Goal: Task Accomplishment & Management: Manage account settings

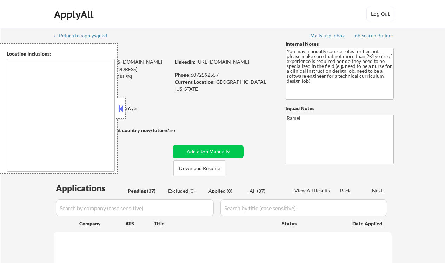
select select ""pending""
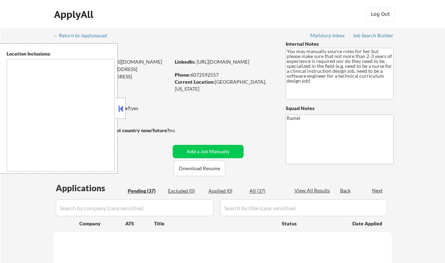
select select ""pending""
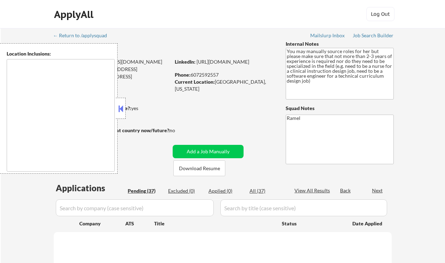
select select ""pending""
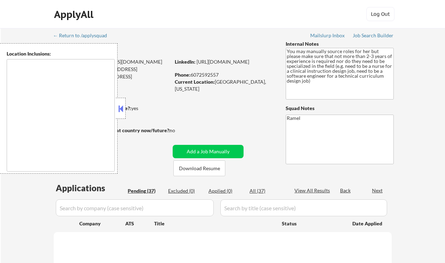
select select ""pending""
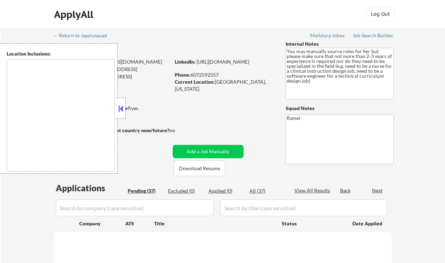
select select ""pending""
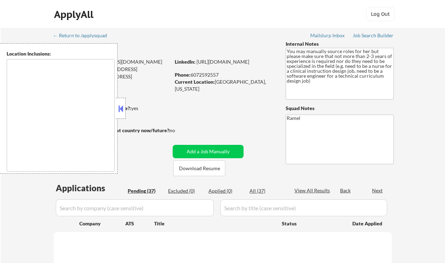
select select ""pending""
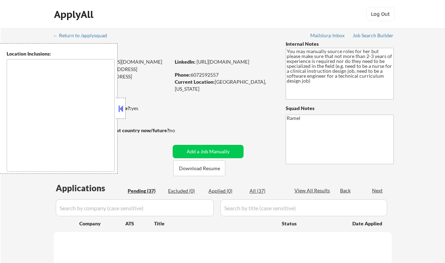
select select ""pending""
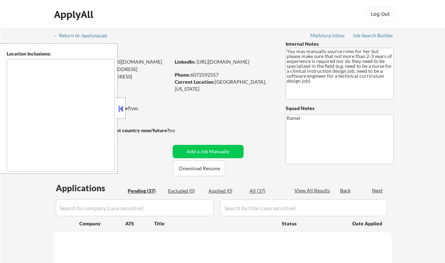
select select ""pending""
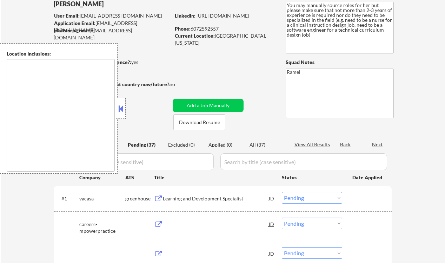
scroll to position [47, 0]
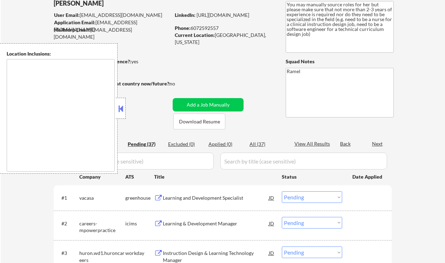
click at [124, 108] on button at bounding box center [121, 108] width 8 height 11
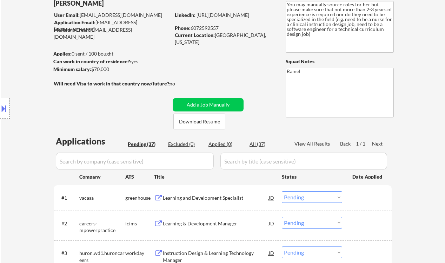
click at [4, 106] on button at bounding box center [4, 109] width 8 height 12
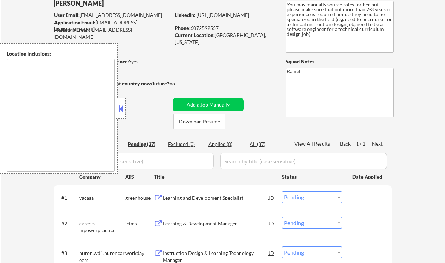
click at [18, 102] on textarea at bounding box center [61, 115] width 108 height 112
click at [120, 111] on button at bounding box center [121, 108] width 8 height 11
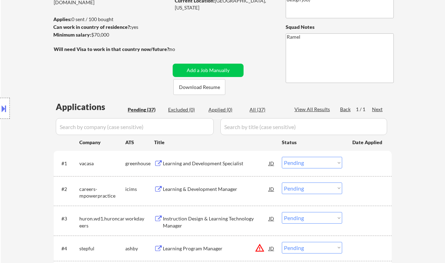
scroll to position [93, 0]
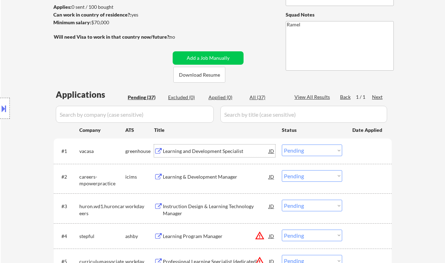
click at [220, 151] on div "Learning and Development Specialist" at bounding box center [216, 150] width 106 height 7
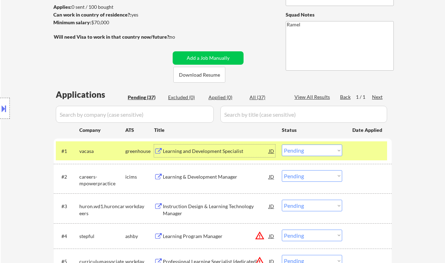
drag, startPoint x: 309, startPoint y: 152, endPoint x: 314, endPoint y: 155, distance: 5.8
click at [309, 152] on select "Choose an option... Pending Applied Excluded (Questions) Excluded (Expired) Exc…" at bounding box center [312, 150] width 60 height 12
click at [282, 144] on select "Choose an option... Pending Applied Excluded (Questions) Excluded (Expired) Exc…" at bounding box center [312, 150] width 60 height 12
click at [209, 175] on div "Learning & Development Manager" at bounding box center [216, 176] width 106 height 7
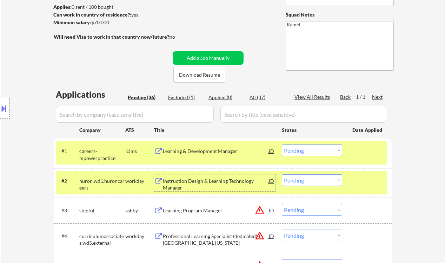
drag, startPoint x: 301, startPoint y: 150, endPoint x: 308, endPoint y: 154, distance: 7.9
click at [301, 150] on select "Choose an option... Pending Applied Excluded (Questions) Excluded (Expired) Exc…" at bounding box center [312, 150] width 60 height 12
click at [282, 144] on select "Choose an option... Pending Applied Excluded (Questions) Excluded (Expired) Exc…" at bounding box center [312, 150] width 60 height 12
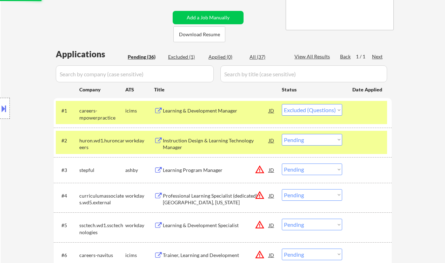
scroll to position [140, 0]
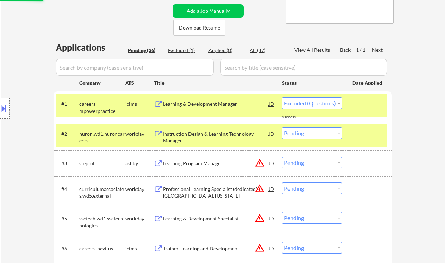
select select ""pending""
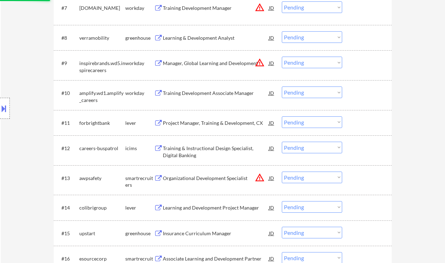
scroll to position [421, 0]
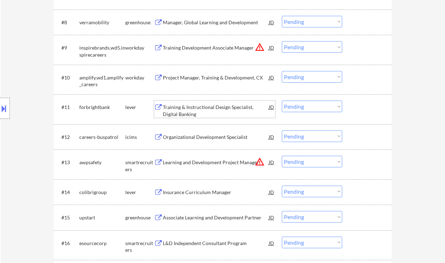
click at [195, 105] on div "Training & Instructional Design Specialist, Digital Banking" at bounding box center [216, 111] width 106 height 14
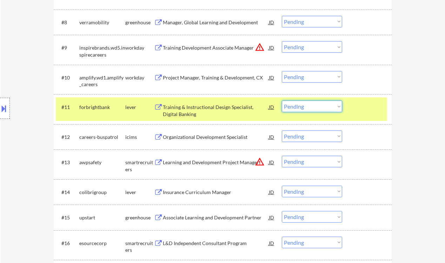
drag, startPoint x: 309, startPoint y: 105, endPoint x: 312, endPoint y: 112, distance: 7.1
click at [309, 105] on select "Choose an option... Pending Applied Excluded (Questions) Excluded (Expired) Exc…" at bounding box center [312, 106] width 60 height 12
click at [282, 100] on select "Choose an option... Pending Applied Excluded (Questions) Excluded (Expired) Exc…" at bounding box center [312, 106] width 60 height 12
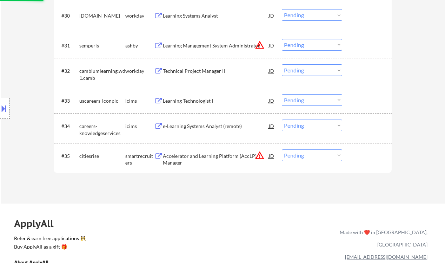
select select ""pending""
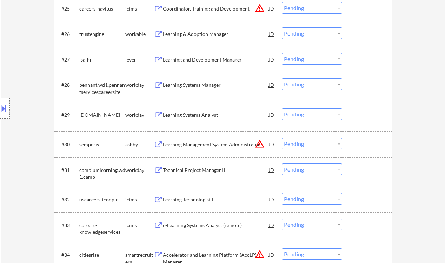
scroll to position [889, 0]
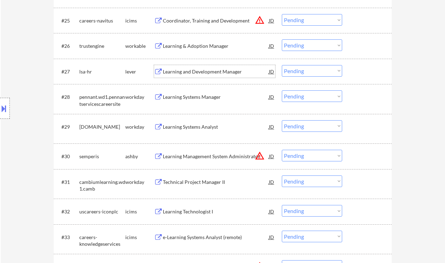
click at [200, 68] on div "Learning and Development Manager" at bounding box center [216, 71] width 106 height 7
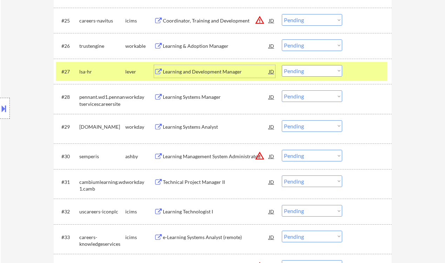
click at [308, 71] on select "Choose an option... Pending Applied Excluded (Questions) Excluded (Expired) Exc…" at bounding box center [312, 71] width 60 height 12
click at [282, 65] on select "Choose an option... Pending Applied Excluded (Questions) Excluded (Expired) Exc…" at bounding box center [312, 71] width 60 height 12
click at [185, 45] on div "Learning & Adoption Manager" at bounding box center [216, 45] width 106 height 7
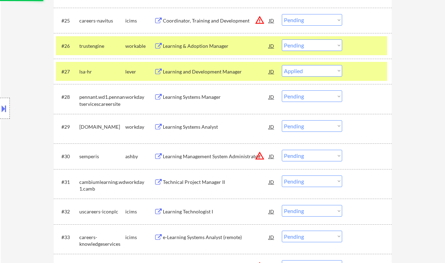
select select ""pending""
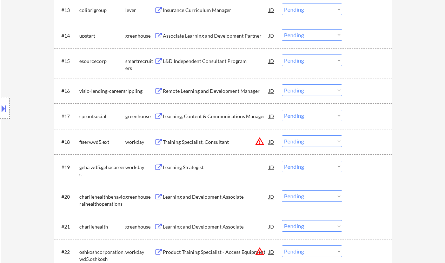
scroll to position [562, 0]
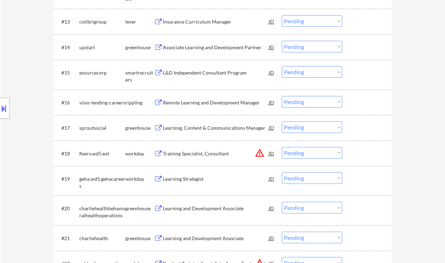
click at [194, 73] on div "L&D Independent Consultant Program" at bounding box center [216, 72] width 106 height 7
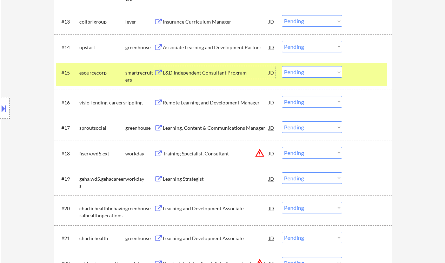
click at [314, 72] on select "Choose an option... Pending Applied Excluded (Questions) Excluded (Expired) Exc…" at bounding box center [312, 72] width 60 height 12
click at [282, 66] on select "Choose an option... Pending Applied Excluded (Questions) Excluded (Expired) Exc…" at bounding box center [312, 72] width 60 height 12
click at [202, 51] on div "Associate Learning and Development Partner" at bounding box center [216, 47] width 106 height 13
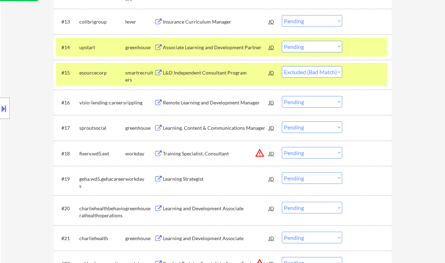
select select ""pending""
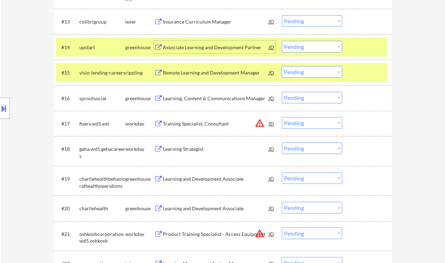
drag, startPoint x: 301, startPoint y: 45, endPoint x: 310, endPoint y: 52, distance: 11.0
click at [301, 45] on select "Choose an option... Pending Applied Excluded (Questions) Excluded (Expired) Exc…" at bounding box center [312, 47] width 60 height 12
click at [282, 41] on select "Choose an option... Pending Applied Excluded (Questions) Excluded (Expired) Exc…" at bounding box center [312, 47] width 60 height 12
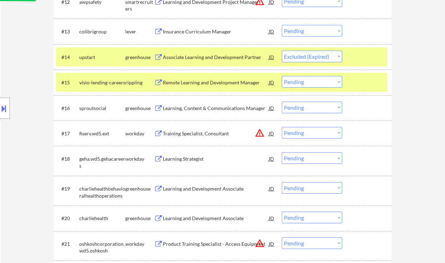
scroll to position [515, 0]
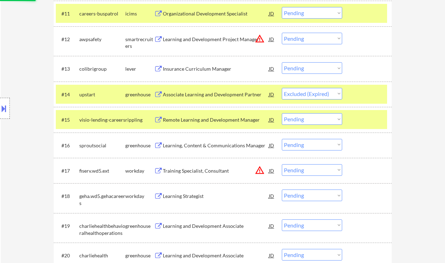
click at [222, 67] on div "Insurance Curriculum Manager" at bounding box center [216, 68] width 106 height 7
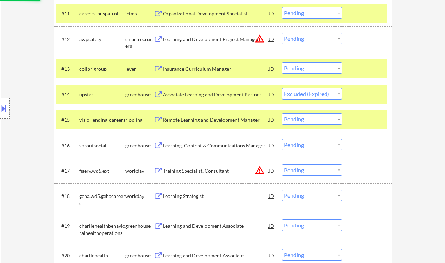
select select ""pending""
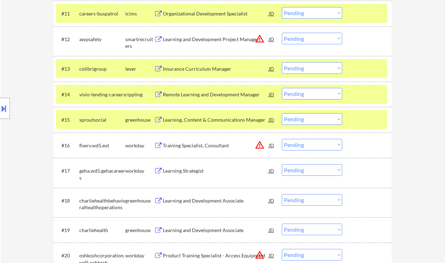
click at [18, 68] on div "Location Inclusions:" at bounding box center [63, 108] width 126 height 130
drag, startPoint x: 300, startPoint y: 66, endPoint x: 310, endPoint y: 73, distance: 12.3
click at [300, 66] on select "Choose an option... Pending Applied Excluded (Questions) Excluded (Expired) Exc…" at bounding box center [312, 68] width 60 height 12
select select ""excluded__bad_match_""
click at [282, 62] on select "Choose an option... Pending Applied Excluded (Questions) Excluded (Expired) Exc…" at bounding box center [312, 68] width 60 height 12
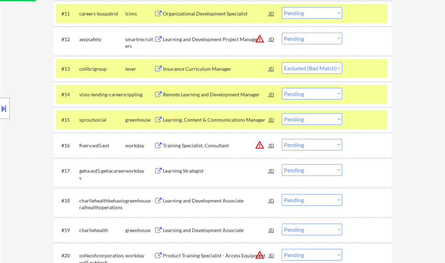
click at [212, 97] on div "Remote Learning and Development Manager" at bounding box center [216, 94] width 106 height 7
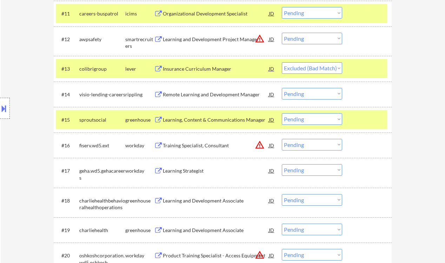
drag, startPoint x: 299, startPoint y: 95, endPoint x: 302, endPoint y: 99, distance: 4.8
click at [299, 95] on select "Choose an option... Pending Applied Excluded (Questions) Excluded (Expired) Exc…" at bounding box center [312, 94] width 60 height 12
select select ""applied""
click at [282, 88] on select "Choose an option... Pending Applied Excluded (Questions) Excluded (Expired) Exc…" at bounding box center [312, 94] width 60 height 12
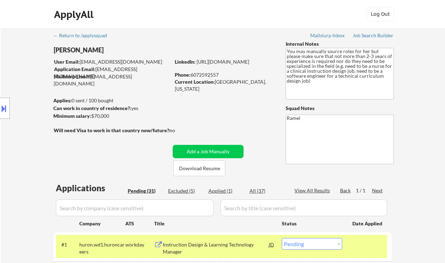
scroll to position [140, 0]
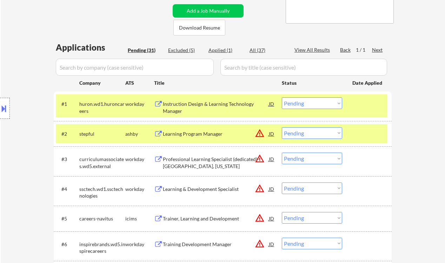
click at [205, 103] on div "Instruction Design & Learning Technology Manager" at bounding box center [216, 107] width 106 height 14
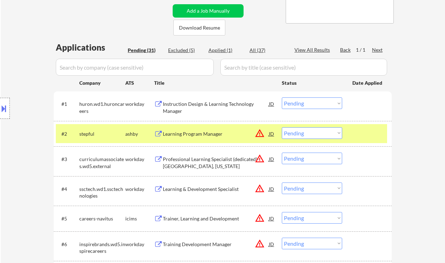
select select ""pending""
click at [301, 110] on div "#1 huron.wd1.huroncareers workday Instruction Design & Learning Technology Mana…" at bounding box center [221, 105] width 331 height 23
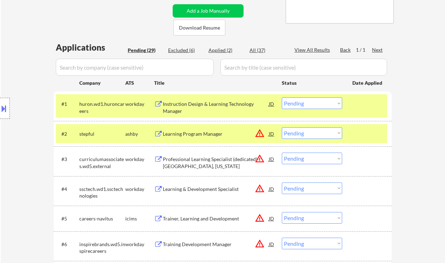
drag, startPoint x: 305, startPoint y: 100, endPoint x: 310, endPoint y: 107, distance: 7.6
click at [305, 100] on select "Choose an option... Pending Applied Excluded (Questions) Excluded (Expired) Exc…" at bounding box center [312, 103] width 60 height 12
click at [282, 97] on select "Choose an option... Pending Applied Excluded (Questions) Excluded (Expired) Exc…" at bounding box center [312, 103] width 60 height 12
click at [204, 136] on div "Learning Program Manager" at bounding box center [216, 133] width 106 height 7
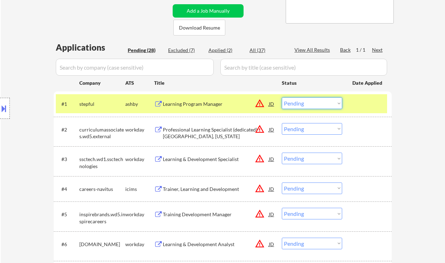
click at [302, 99] on select "Choose an option... Pending Applied Excluded (Questions) Excluded (Expired) Exc…" at bounding box center [312, 103] width 60 height 12
click at [282, 97] on select "Choose an option... Pending Applied Excluded (Questions) Excluded (Expired) Exc…" at bounding box center [312, 103] width 60 height 12
click at [206, 135] on div "Professional Learning Specialist (dedicated) - [GEOGRAPHIC_DATA], [US_STATE]" at bounding box center [216, 133] width 106 height 14
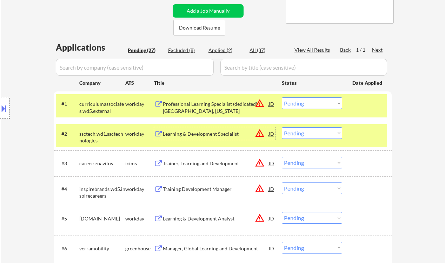
click at [303, 105] on select "Choose an option... Pending Applied Excluded (Questions) Excluded (Expired) Exc…" at bounding box center [312, 103] width 60 height 12
select select ""excluded__location_""
click at [282, 97] on select "Choose an option... Pending Applied Excluded (Questions) Excluded (Expired) Exc…" at bounding box center [312, 103] width 60 height 12
click at [196, 137] on div "Learning & Development Specialist" at bounding box center [216, 133] width 106 height 13
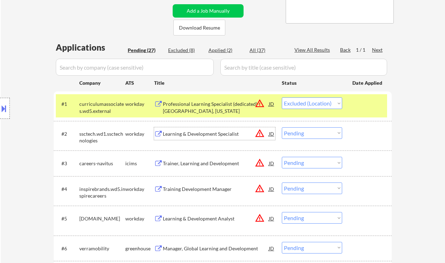
click at [317, 100] on select "Choose an option... Pending Applied Excluded (Questions) Excluded (Expired) Exc…" at bounding box center [312, 103] width 60 height 12
drag, startPoint x: 313, startPoint y: 130, endPoint x: 316, endPoint y: 135, distance: 5.8
click at [313, 130] on select "Choose an option... Pending Applied Excluded (Questions) Excluded (Expired) Exc…" at bounding box center [312, 133] width 60 height 12
select select ""excluded__expired_""
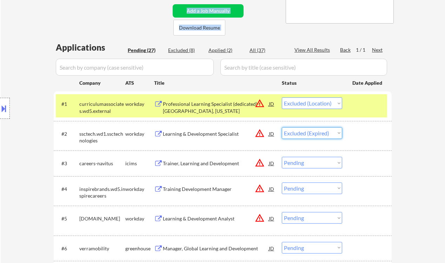
click at [282, 127] on select "Choose an option... Pending Applied Excluded (Questions) Excluded (Expired) Exc…" at bounding box center [312, 133] width 60 height 12
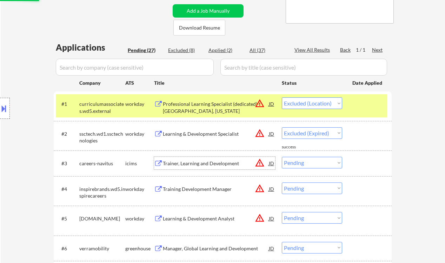
click at [203, 167] on div "Trainer, Learning and Development" at bounding box center [216, 163] width 106 height 13
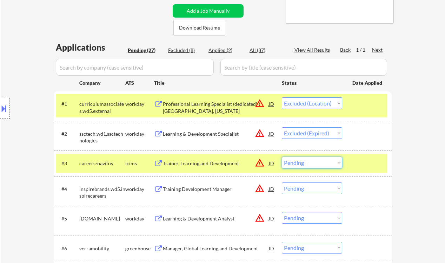
click at [313, 166] on select "Choose an option... Pending Applied Excluded (Questions) Excluded (Expired) Exc…" at bounding box center [312, 163] width 60 height 12
select select ""excluded__location_""
click at [282, 157] on select "Choose an option... Pending Applied Excluded (Questions) Excluded (Expired) Exc…" at bounding box center [312, 163] width 60 height 12
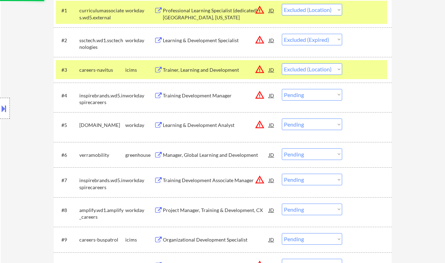
click at [220, 159] on div "Manager, Global Learning and Development" at bounding box center [216, 154] width 106 height 13
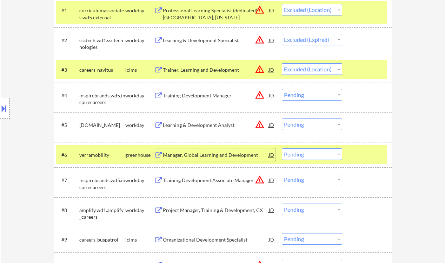
drag, startPoint x: 308, startPoint y: 152, endPoint x: 311, endPoint y: 159, distance: 7.4
click at [308, 152] on select "Choose an option... Pending Applied Excluded (Questions) Excluded (Expired) Exc…" at bounding box center [312, 154] width 60 height 12
select select ""excluded__expired_""
click at [282, 148] on select "Choose an option... Pending Applied Excluded (Questions) Excluded (Expired) Exc…" at bounding box center [312, 154] width 60 height 12
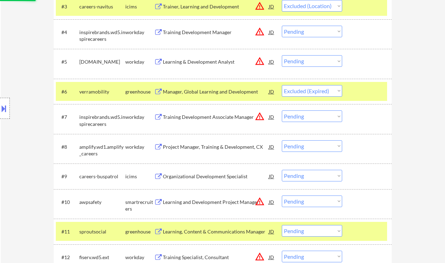
scroll to position [328, 0]
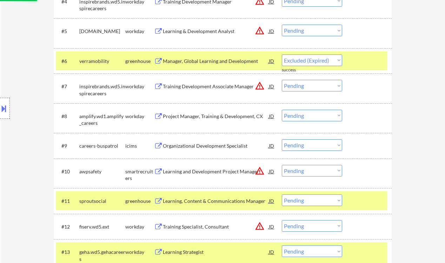
click at [212, 118] on div "Project Manager, Training & Development, CX" at bounding box center [216, 116] width 106 height 7
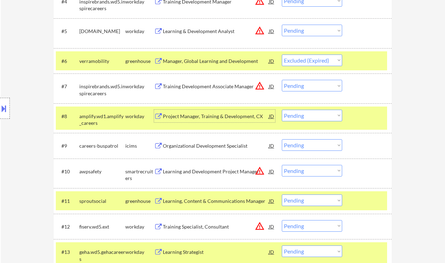
drag, startPoint x: 326, startPoint y: 115, endPoint x: 321, endPoint y: 120, distance: 7.2
click at [326, 115] on select "Choose an option... Pending Applied Excluded (Questions) Excluded (Expired) Exc…" at bounding box center [312, 116] width 60 height 12
select select ""excluded__expired_""
click at [282, 110] on select "Choose an option... Pending Applied Excluded (Questions) Excluded (Expired) Exc…" at bounding box center [312, 116] width 60 height 12
click at [201, 145] on div "Organizational Development Specialist" at bounding box center [216, 145] width 106 height 7
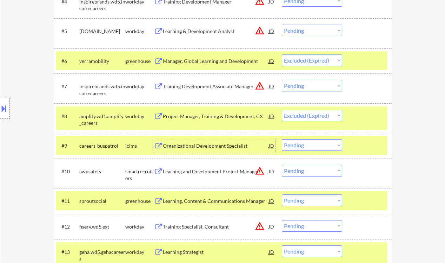
drag, startPoint x: 300, startPoint y: 142, endPoint x: 303, endPoint y: 150, distance: 8.3
click at [300, 142] on select "Choose an option... Pending Applied Excluded (Questions) Excluded (Expired) Exc…" at bounding box center [312, 145] width 60 height 12
select select ""excluded__expired_""
click at [282, 139] on select "Choose an option... Pending Applied Excluded (Questions) Excluded (Expired) Exc…" at bounding box center [312, 145] width 60 height 12
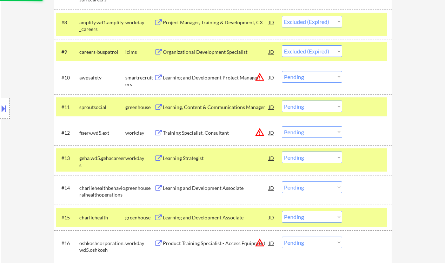
click at [198, 110] on div "Learning, Content & Communications Manager" at bounding box center [216, 107] width 106 height 7
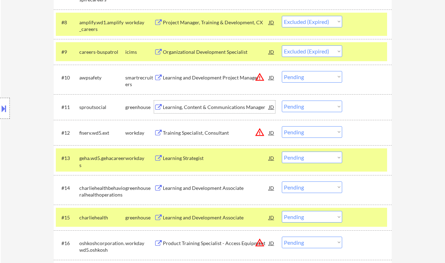
click at [309, 107] on select "Choose an option... Pending Applied Excluded (Questions) Excluded (Expired) Exc…" at bounding box center [312, 106] width 60 height 12
select select ""excluded__expired_""
click at [282, 100] on select "Choose an option... Pending Applied Excluded (Questions) Excluded (Expired) Exc…" at bounding box center [312, 106] width 60 height 12
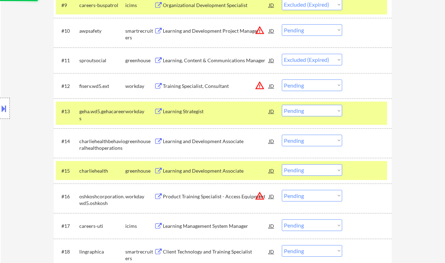
click at [185, 115] on div "Learning Strategist" at bounding box center [216, 111] width 106 height 13
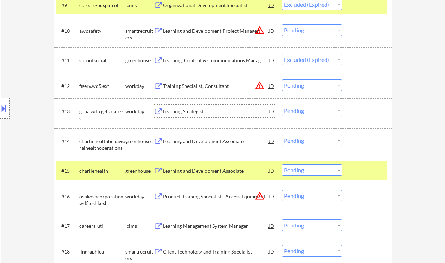
click at [316, 113] on select "Choose an option... Pending Applied Excluded (Questions) Excluded (Expired) Exc…" at bounding box center [312, 111] width 60 height 12
select select ""excluded__bad_match_""
click at [282, 105] on select "Choose an option... Pending Applied Excluded (Questions) Excluded (Expired) Exc…" at bounding box center [312, 111] width 60 height 12
click at [208, 140] on div "Learning and Development Associate" at bounding box center [216, 141] width 106 height 7
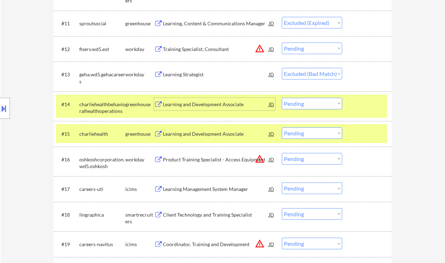
scroll to position [515, 0]
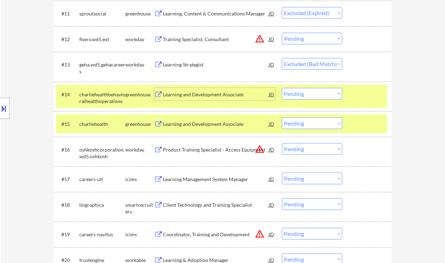
click at [189, 123] on div "Learning and Development Associate" at bounding box center [216, 123] width 106 height 7
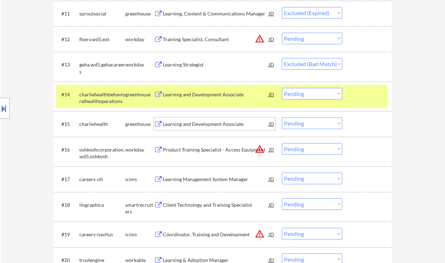
scroll to position [562, 0]
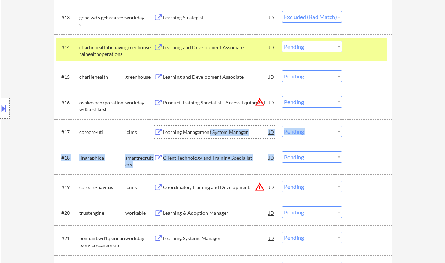
drag, startPoint x: 209, startPoint y: 133, endPoint x: 304, endPoint y: 160, distance: 99.0
click at [304, 160] on div "#1 curriculumassociates.wd5.external workday Professional Learning Specialist (…" at bounding box center [223, 47] width 338 height 755
click at [220, 160] on div "Client Technology and Training Specialist" at bounding box center [216, 157] width 106 height 7
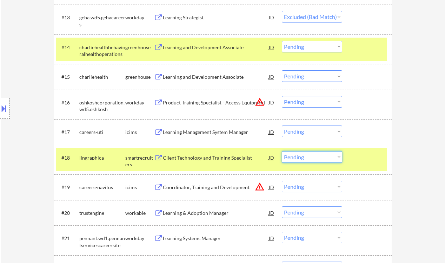
drag, startPoint x: 309, startPoint y: 157, endPoint x: 310, endPoint y: 162, distance: 5.7
click at [309, 157] on select "Choose an option... Pending Applied Excluded (Questions) Excluded (Expired) Exc…" at bounding box center [312, 157] width 60 height 12
select select ""excluded__salary_""
click at [282, 151] on select "Choose an option... Pending Applied Excluded (Questions) Excluded (Expired) Exc…" at bounding box center [312, 157] width 60 height 12
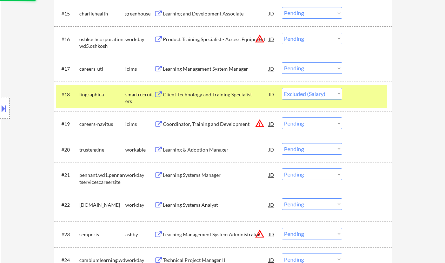
scroll to position [655, 0]
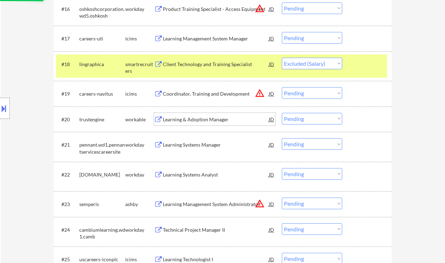
click at [199, 121] on div "Learning & Adoption Manager" at bounding box center [216, 119] width 106 height 7
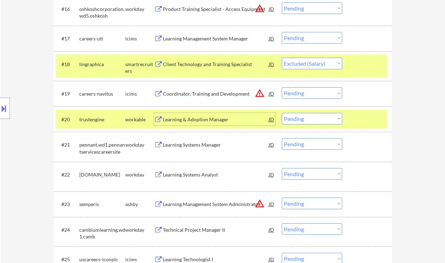
drag, startPoint x: 329, startPoint y: 120, endPoint x: 328, endPoint y: 124, distance: 3.9
click at [329, 120] on select "Choose an option... Pending Applied Excluded (Questions) Excluded (Expired) Exc…" at bounding box center [312, 119] width 60 height 12
select select ""excluded__bad_match_""
click at [282, 113] on select "Choose an option... Pending Applied Excluded (Questions) Excluded (Expired) Exc…" at bounding box center [312, 119] width 60 height 12
click at [208, 142] on div "Learning Systems Manager" at bounding box center [216, 144] width 106 height 7
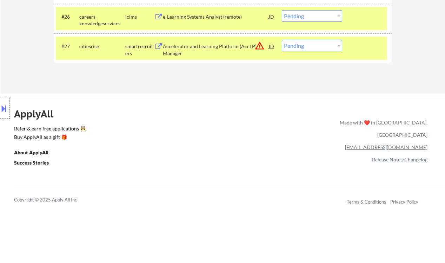
scroll to position [834, 0]
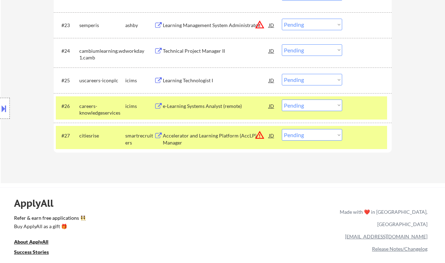
click at [223, 137] on div "Accelerator and Learning Platform (AccLP) Manager" at bounding box center [216, 139] width 106 height 14
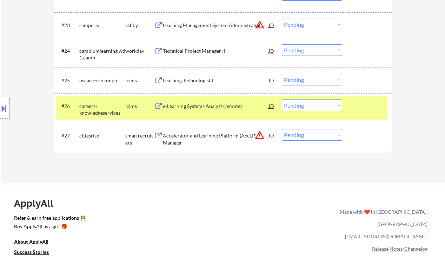
select select ""pending""
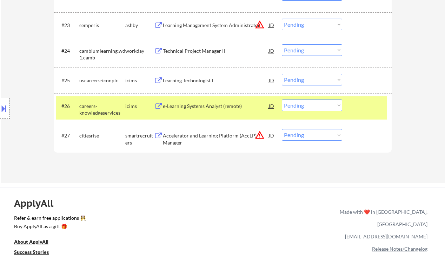
select select ""pending""
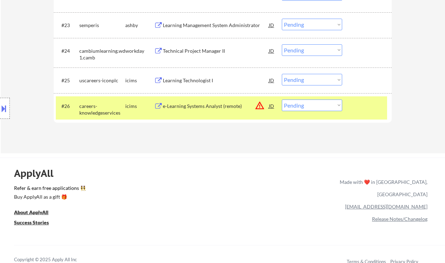
select select ""excluded__expired_""
select select ""excluded__location_""
select select ""excluded__expired_""
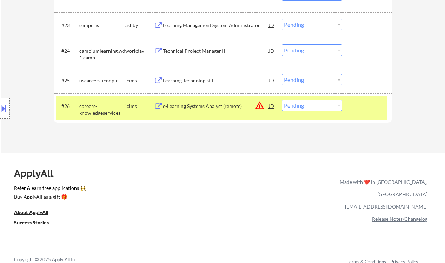
select select ""excluded__expired_""
select select ""excluded__bad_match_""
select select ""excluded__salary_""
select select ""pending""
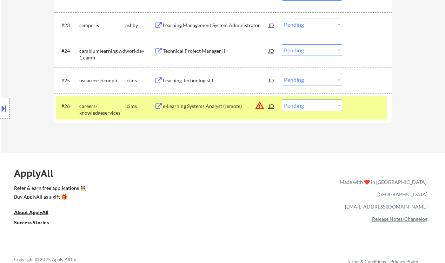
select select ""pending""
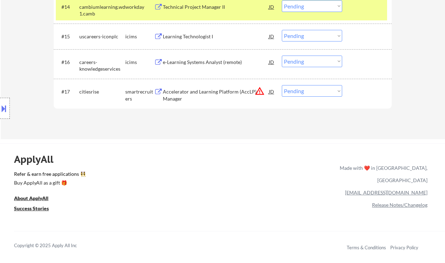
scroll to position [596, 0]
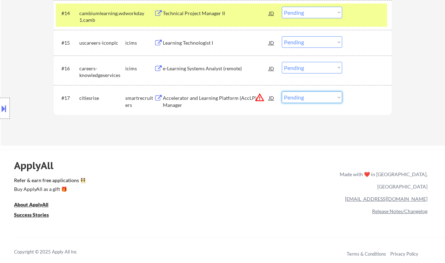
click at [304, 94] on select "Choose an option... Pending Applied Excluded (Questions) Excluded (Expired) Exc…" at bounding box center [312, 97] width 60 height 12
select select ""excluded__bad_match_""
click at [282, 91] on select "Choose an option... Pending Applied Excluded (Questions) Excluded (Expired) Exc…" at bounding box center [312, 97] width 60 height 12
click at [206, 67] on div "e-Learning Systems Analyst (remote)" at bounding box center [216, 68] width 106 height 7
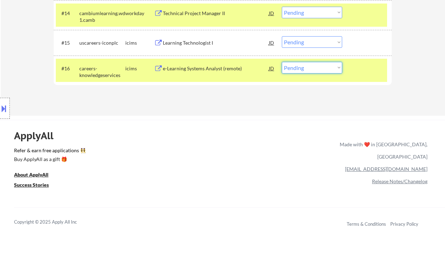
drag, startPoint x: 300, startPoint y: 67, endPoint x: 303, endPoint y: 73, distance: 6.8
click at [300, 67] on select "Choose an option... Pending Applied Excluded (Questions) Excluded (Expired) Exc…" at bounding box center [312, 68] width 60 height 12
select select ""excluded__expired_""
click at [282, 62] on select "Choose an option... Pending Applied Excluded (Questions) Excluded (Expired) Exc…" at bounding box center [312, 68] width 60 height 12
click at [186, 44] on div "Learning Technologist I" at bounding box center [216, 42] width 106 height 7
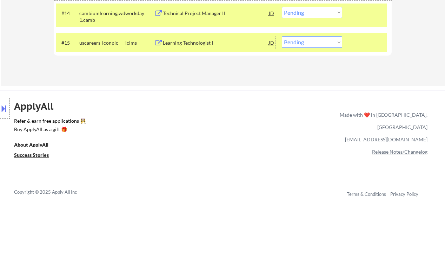
drag, startPoint x: 318, startPoint y: 39, endPoint x: 321, endPoint y: 46, distance: 7.2
click at [318, 39] on select "Choose an option... Pending Applied Excluded (Questions) Excluded (Expired) Exc…" at bounding box center [312, 42] width 60 height 12
select select ""excluded__expired_""
click at [282, 36] on select "Choose an option... Pending Applied Excluded (Questions) Excluded (Expired) Exc…" at bounding box center [312, 42] width 60 height 12
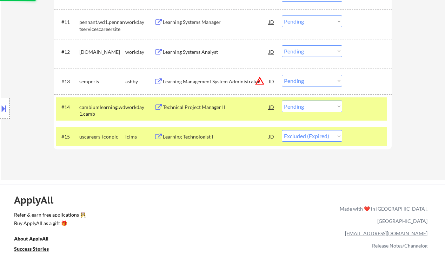
click at [211, 105] on div "Technical Project Manager II" at bounding box center [216, 107] width 106 height 7
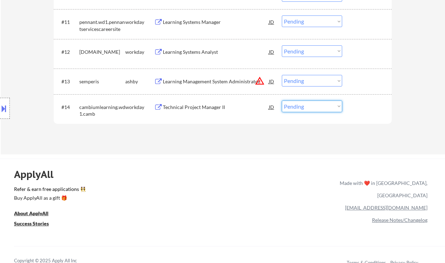
drag, startPoint x: 300, startPoint y: 106, endPoint x: 300, endPoint y: 112, distance: 5.6
click at [300, 106] on select "Choose an option... Pending Applied Excluded (Questions) Excluded (Expired) Exc…" at bounding box center [312, 106] width 60 height 12
select select ""excluded__bad_match_""
click at [282, 100] on select "Choose an option... Pending Applied Excluded (Questions) Excluded (Expired) Exc…" at bounding box center [312, 106] width 60 height 12
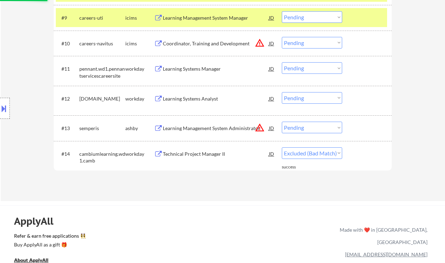
click at [232, 129] on div "Learning Management System Administrator" at bounding box center [216, 128] width 106 height 7
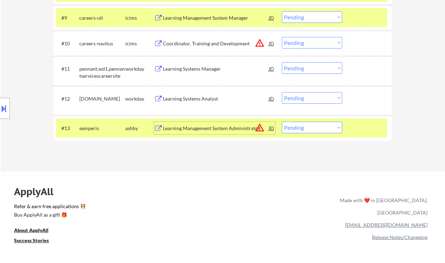
drag, startPoint x: 297, startPoint y: 128, endPoint x: 300, endPoint y: 133, distance: 5.7
click at [297, 128] on select "Choose an option... Pending Applied Excluded (Questions) Excluded (Expired) Exc…" at bounding box center [312, 127] width 60 height 12
select select ""excluded__location_""
click at [282, 121] on select "Choose an option... Pending Applied Excluded (Questions) Excluded (Expired) Exc…" at bounding box center [312, 127] width 60 height 12
click at [197, 97] on div "Learning Systems Analyst" at bounding box center [216, 98] width 106 height 7
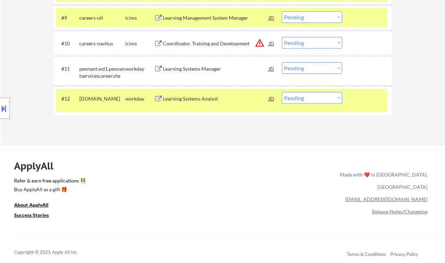
drag, startPoint x: 9, startPoint y: 17, endPoint x: 24, endPoint y: 1, distance: 21.9
click at [306, 101] on select "Choose an option... Pending Applied Excluded (Questions) Excluded (Expired) Exc…" at bounding box center [312, 98] width 60 height 12
select select ""excluded__bad_match_""
click at [282, 92] on select "Choose an option... Pending Applied Excluded (Questions) Excluded (Expired) Exc…" at bounding box center [312, 98] width 60 height 12
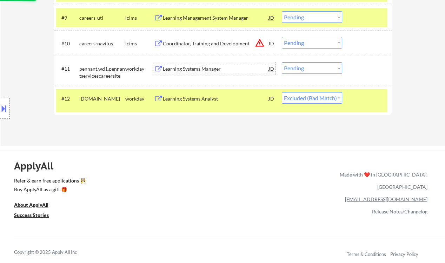
click at [190, 70] on div "Learning Systems Manager" at bounding box center [216, 68] width 106 height 7
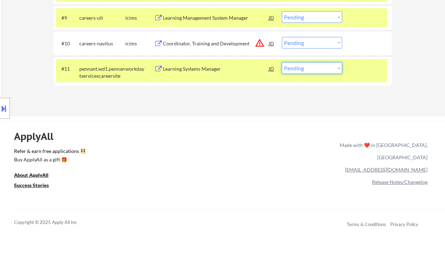
click at [313, 69] on select "Choose an option... Pending Applied Excluded (Questions) Excluded (Expired) Exc…" at bounding box center [312, 68] width 60 height 12
select select ""excluded__expired_""
click at [282, 62] on select "Choose an option... Pending Applied Excluded (Questions) Excluded (Expired) Exc…" at bounding box center [312, 68] width 60 height 12
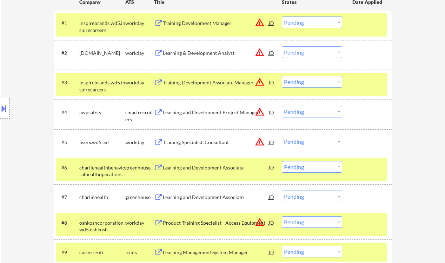
scroll to position [81, 0]
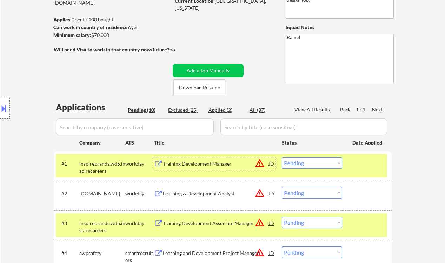
click at [209, 163] on div "Training Development Manager" at bounding box center [216, 163] width 106 height 7
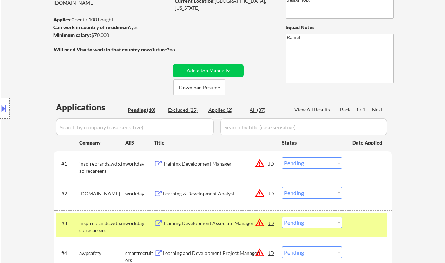
drag, startPoint x: 315, startPoint y: 165, endPoint x: 316, endPoint y: 168, distance: 3.5
click at [316, 165] on select "Choose an option... Pending Applied Excluded (Questions) Excluded (Expired) Exc…" at bounding box center [312, 163] width 60 height 12
click at [282, 157] on select "Choose an option... Pending Applied Excluded (Questions) Excluded (Expired) Exc…" at bounding box center [312, 163] width 60 height 12
click at [213, 195] on div "Learning & Development Analyst" at bounding box center [216, 193] width 106 height 7
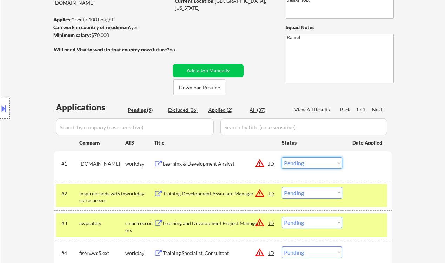
click at [320, 163] on select "Choose an option... Pending Applied Excluded (Questions) Excluded (Expired) Exc…" at bounding box center [312, 163] width 60 height 12
click at [282, 157] on select "Choose an option... Pending Applied Excluded (Questions) Excluded (Expired) Exc…" at bounding box center [312, 163] width 60 height 12
click at [234, 192] on div "Training Development Associate Manager" at bounding box center [216, 193] width 106 height 7
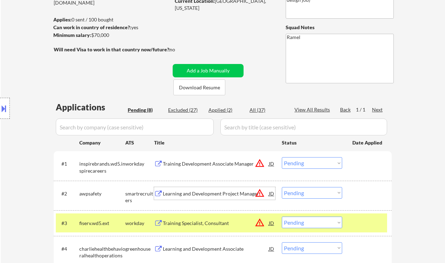
click at [318, 167] on select "Choose an option... Pending Applied Excluded (Questions) Excluded (Expired) Exc…" at bounding box center [312, 163] width 60 height 12
click at [282, 157] on select "Choose an option... Pending Applied Excluded (Questions) Excluded (Expired) Exc…" at bounding box center [312, 163] width 60 height 12
click at [237, 197] on div "Learning and Development Project Manager" at bounding box center [216, 193] width 106 height 13
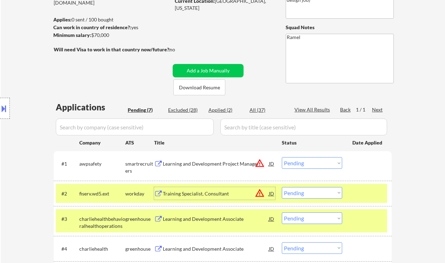
click at [316, 164] on select "Choose an option... Pending Applied Excluded (Questions) Excluded (Expired) Exc…" at bounding box center [312, 163] width 60 height 12
click at [282, 157] on select "Choose an option... Pending Applied Excluded (Questions) Excluded (Expired) Exc…" at bounding box center [312, 163] width 60 height 12
drag, startPoint x: 219, startPoint y: 193, endPoint x: 224, endPoint y: 197, distance: 6.1
click at [219, 193] on div "Training Specialist, Consultant" at bounding box center [216, 193] width 106 height 7
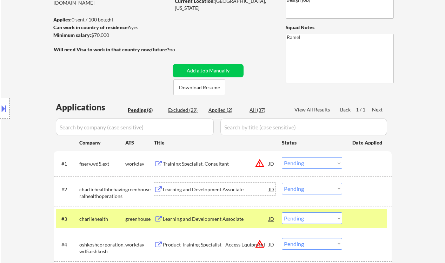
click at [305, 170] on div "#1 fiserv.wd5.ext workday Training Specialist, Consultant JD warning_amber Choo…" at bounding box center [221, 163] width 331 height 19
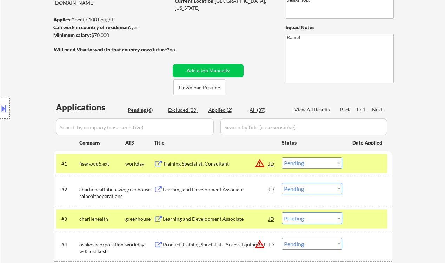
click at [312, 160] on select "Choose an option... Pending Applied Excluded (Questions) Excluded (Expired) Exc…" at bounding box center [312, 163] width 60 height 12
click at [282, 157] on select "Choose an option... Pending Applied Excluded (Questions) Excluded (Expired) Exc…" at bounding box center [312, 163] width 60 height 12
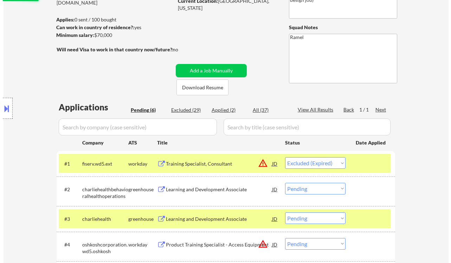
scroll to position [127, 0]
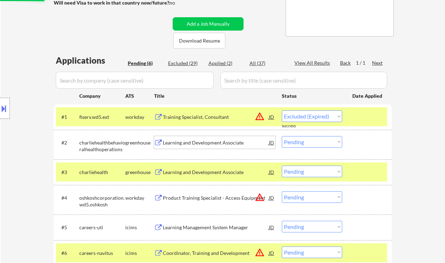
click at [210, 144] on div "Learning and Development Associate" at bounding box center [216, 142] width 106 height 7
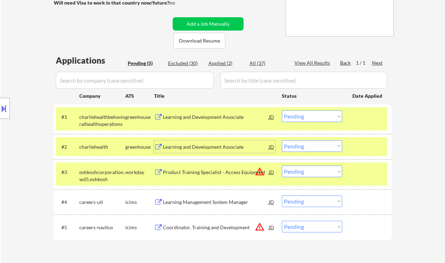
click at [196, 142] on div "Learning and Development Associate" at bounding box center [216, 146] width 106 height 13
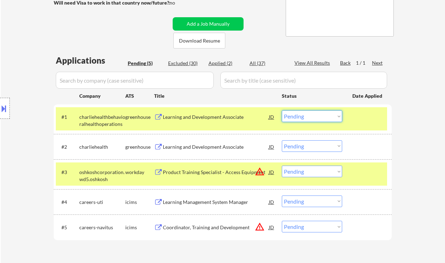
click at [302, 120] on select "Choose an option... Pending Applied Excluded (Questions) Excluded (Expired) Exc…" at bounding box center [312, 116] width 60 height 12
click at [282, 110] on select "Choose an option... Pending Applied Excluded (Questions) Excluded (Expired) Exc…" at bounding box center [312, 116] width 60 height 12
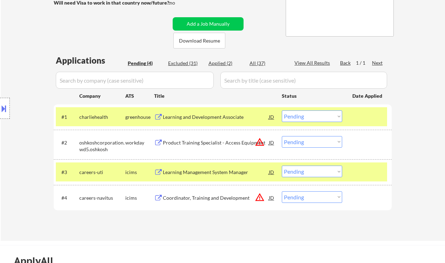
click at [191, 113] on div "Learning and Development Associate" at bounding box center [216, 116] width 106 height 13
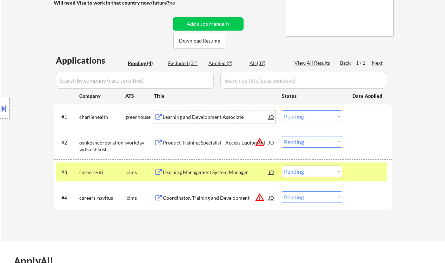
drag, startPoint x: 310, startPoint y: 114, endPoint x: 312, endPoint y: 121, distance: 6.9
click at [310, 114] on select "Choose an option... Pending Applied Excluded (Questions) Excluded (Expired) Exc…" at bounding box center [312, 116] width 60 height 12
click at [282, 110] on select "Choose an option... Pending Applied Excluded (Questions) Excluded (Expired) Exc…" at bounding box center [312, 116] width 60 height 12
click at [213, 145] on div "Product Training Specialist - Access Equipment" at bounding box center [216, 142] width 106 height 7
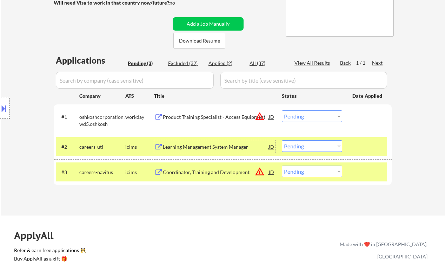
drag, startPoint x: 311, startPoint y: 114, endPoint x: 317, endPoint y: 120, distance: 8.2
click at [311, 114] on select "Choose an option... Pending Applied Excluded (Questions) Excluded (Expired) Exc…" at bounding box center [312, 116] width 60 height 12
click at [282, 110] on select "Choose an option... Pending Applied Excluded (Questions) Excluded (Expired) Exc…" at bounding box center [312, 116] width 60 height 12
click at [212, 147] on div "Learning Management System Manager" at bounding box center [216, 146] width 106 height 7
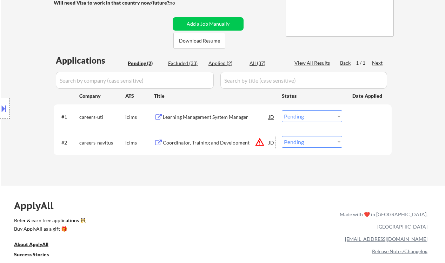
drag, startPoint x: 292, startPoint y: 111, endPoint x: 301, endPoint y: 121, distance: 13.4
click at [292, 111] on select "Choose an option... Pending Applied Excluded (Questions) Excluded (Expired) Exc…" at bounding box center [312, 116] width 60 height 12
click at [282, 110] on select "Choose an option... Pending Applied Excluded (Questions) Excluded (Expired) Exc…" at bounding box center [312, 116] width 60 height 12
click at [226, 144] on div "Coordinator, Training and Development" at bounding box center [216, 142] width 106 height 7
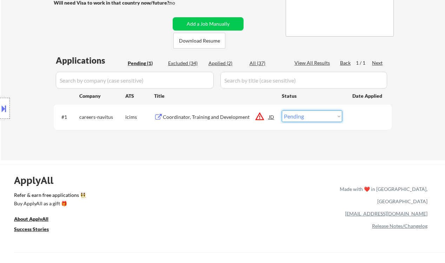
drag, startPoint x: 299, startPoint y: 117, endPoint x: 306, endPoint y: 121, distance: 8.1
click at [299, 117] on select "Choose an option... Pending Applied Excluded (Questions) Excluded (Expired) Exc…" at bounding box center [312, 116] width 60 height 12
select select ""excluded__bad_match_""
click at [282, 110] on select "Choose an option... Pending Applied Excluded (Questions) Excluded (Expired) Exc…" at bounding box center [312, 116] width 60 height 12
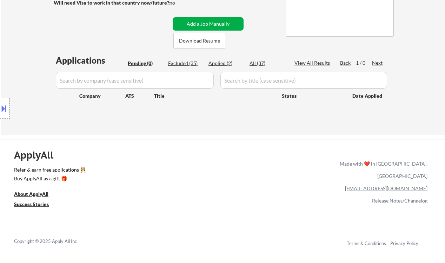
click at [211, 22] on button "Add a Job Manually" at bounding box center [208, 23] width 71 height 13
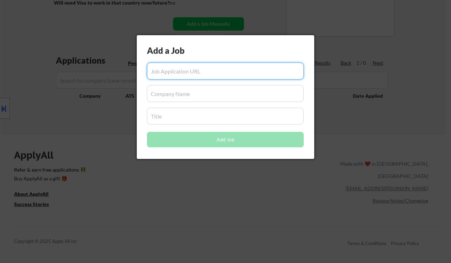
click at [215, 72] on input "input" at bounding box center [225, 71] width 157 height 17
paste input "[URL][DOMAIN_NAME]"
type input "[URL][DOMAIN_NAME]"
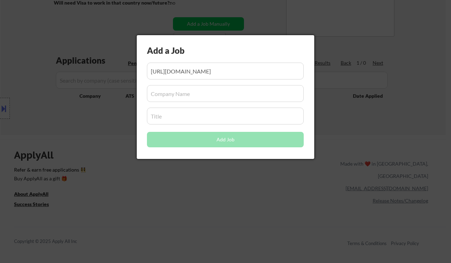
scroll to position [0, 0]
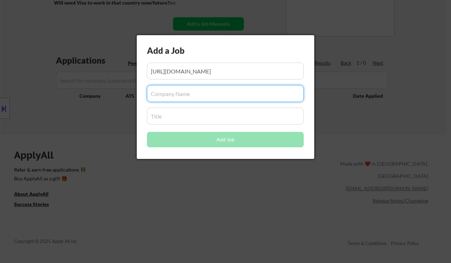
click at [165, 94] on input "input" at bounding box center [225, 93] width 157 height 17
paste input "lsa-hr"
type input "lsa-hr"
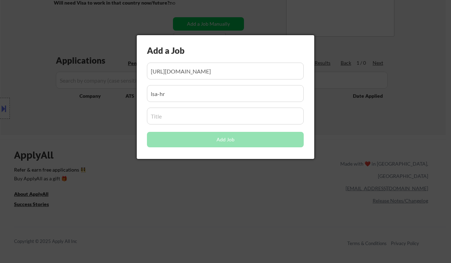
click at [183, 116] on input "input" at bounding box center [225, 115] width 157 height 17
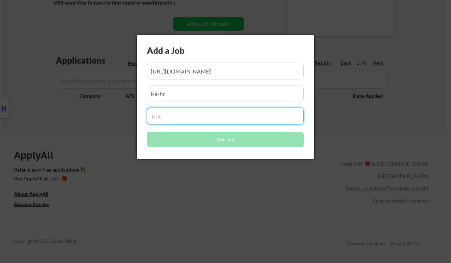
paste input "Learning and Development Manager"
type input "Learning and Development Manager"
click at [171, 141] on button "Add Job" at bounding box center [225, 139] width 157 height 15
select select ""pending""
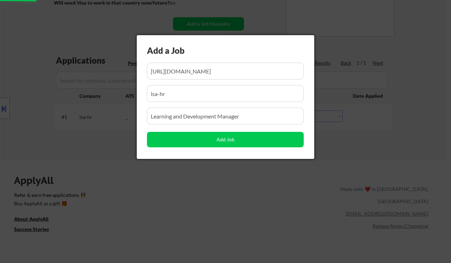
click at [165, 184] on div at bounding box center [225, 131] width 451 height 263
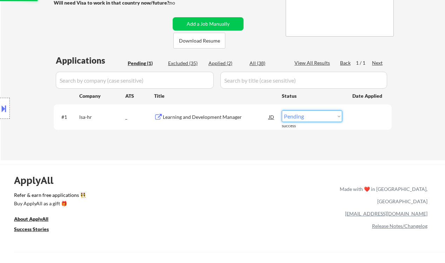
drag, startPoint x: 322, startPoint y: 112, endPoint x: 320, endPoint y: 121, distance: 8.5
click at [322, 112] on select "Choose an option... Pending Applied Excluded (Questions) Excluded (Expired) Exc…" at bounding box center [312, 116] width 60 height 12
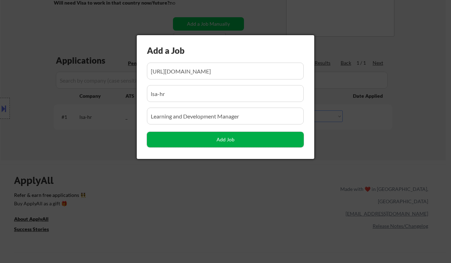
click at [302, 135] on button "Add Job" at bounding box center [225, 139] width 157 height 15
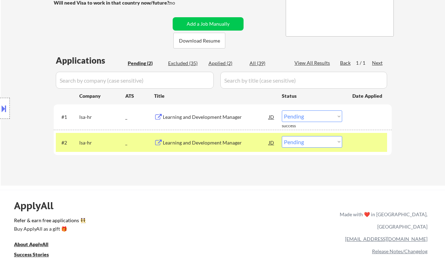
click at [396, 141] on div "← Return to /applysquad Mailslurp Inbox Job Search Builder [PERSON_NAME] User E…" at bounding box center [223, 40] width 350 height 279
drag, startPoint x: 311, startPoint y: 143, endPoint x: 313, endPoint y: 147, distance: 3.8
click at [311, 143] on select "Choose an option... Pending Applied Excluded (Questions) Excluded (Expired) Exc…" at bounding box center [312, 142] width 60 height 12
select select ""excluded__other_""
click at [282, 136] on select "Choose an option... Pending Applied Excluded (Questions) Excluded (Expired) Exc…" at bounding box center [312, 142] width 60 height 12
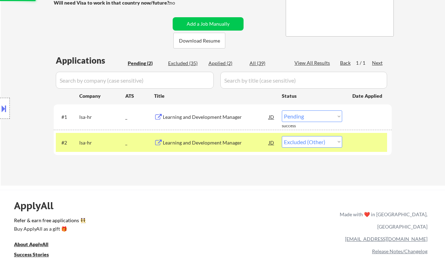
drag, startPoint x: 294, startPoint y: 110, endPoint x: 296, endPoint y: 117, distance: 7.3
click at [294, 110] on select "Choose an option... Pending Applied Excluded (Questions) Excluded (Expired) Exc…" at bounding box center [312, 116] width 60 height 12
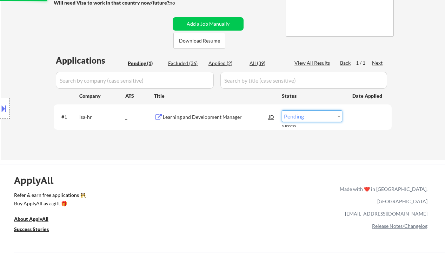
select select ""applied""
click at [282, 110] on select "Choose an option... Pending Applied Excluded (Questions) Excluded (Expired) Exc…" at bounding box center [312, 116] width 60 height 12
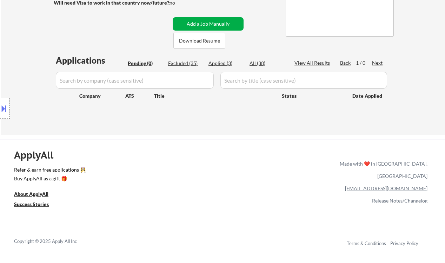
click at [203, 21] on button "Add a Job Manually" at bounding box center [208, 23] width 71 height 13
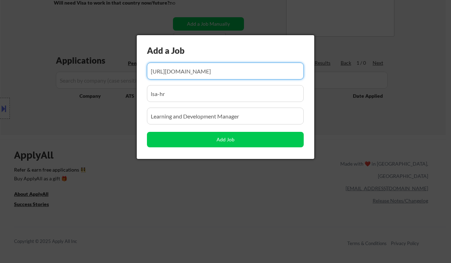
click at [220, 75] on input "input" at bounding box center [225, 71] width 157 height 17
paste input "[URL][DOMAIN_NAME][DOMAIN_NAME]"
type input "[URL][DOMAIN_NAME][DOMAIN_NAME]"
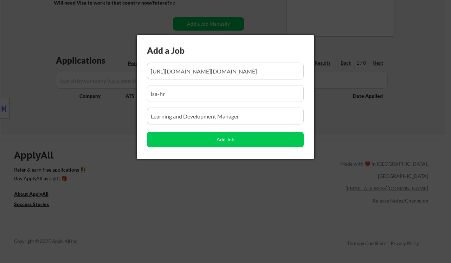
scroll to position [0, 0]
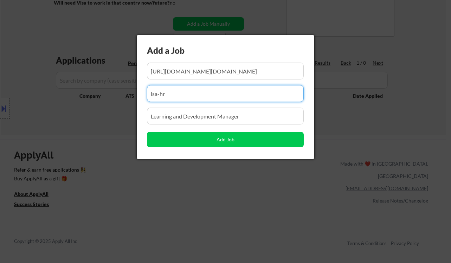
drag, startPoint x: 193, startPoint y: 93, endPoint x: 136, endPoint y: 94, distance: 57.6
click at [136, 94] on body "← Return to /applysquad Mailslurp Inbox Job Search Builder [PERSON_NAME] User E…" at bounding box center [225, 4] width 451 height 263
paste input "franklincovey"
type input "franklincovey"
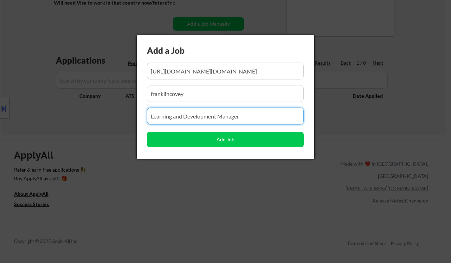
drag, startPoint x: 231, startPoint y: 118, endPoint x: 134, endPoint y: 115, distance: 96.6
click at [134, 115] on body "← Return to /applysquad Mailslurp Inbox Job Search Builder [PERSON_NAME] User E…" at bounding box center [225, 4] width 451 height 263
paste input "Learning Experience Designer (Facilitator-led Solutions)"
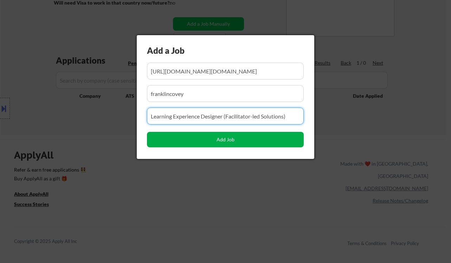
type input "Learning Experience Designer (Facilitator-led Solutions)"
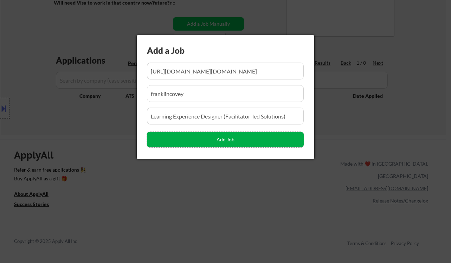
click at [199, 140] on button "Add Job" at bounding box center [225, 139] width 157 height 15
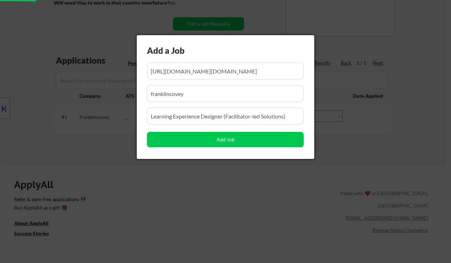
click at [152, 173] on div at bounding box center [225, 131] width 451 height 263
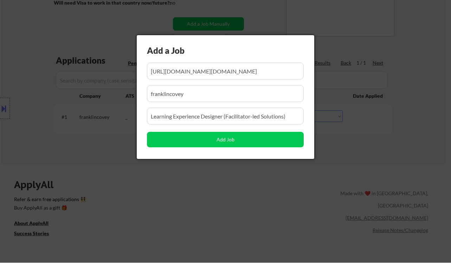
scroll to position [0, 284]
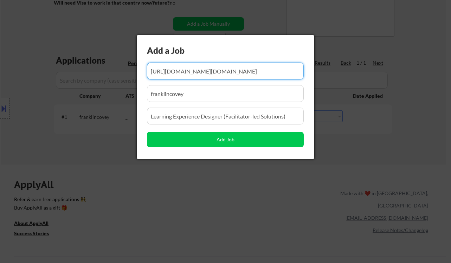
click at [246, 179] on div at bounding box center [225, 131] width 451 height 263
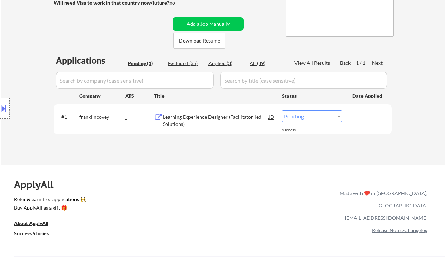
click at [307, 115] on select "Choose an option... Pending Applied Excluded (Questions) Excluded (Expired) Exc…" at bounding box center [312, 116] width 60 height 12
select select ""applied""
click at [282, 110] on select "Choose an option... Pending Applied Excluded (Questions) Excluded (Expired) Exc…" at bounding box center [312, 116] width 60 height 12
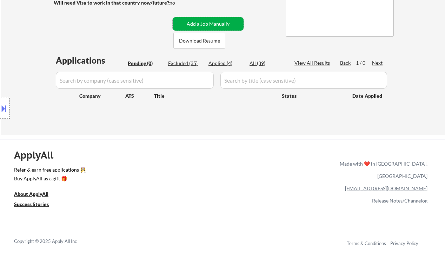
click at [200, 21] on button "Add a Job Manually" at bounding box center [208, 23] width 71 height 13
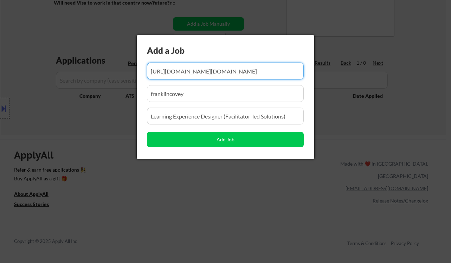
click at [219, 74] on input "input" at bounding box center [225, 71] width 157 height 17
paste input "[URL][DOMAIN_NAME]"
type input "[URL][DOMAIN_NAME]"
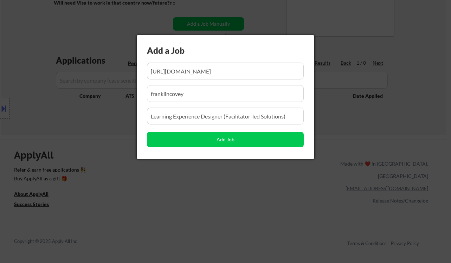
scroll to position [0, 0]
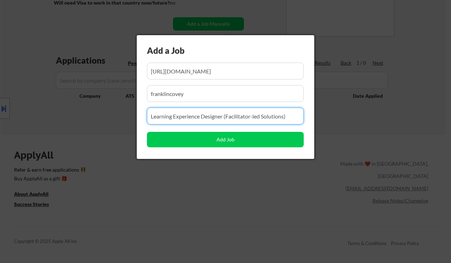
click at [245, 114] on input "input" at bounding box center [225, 115] width 157 height 17
paste input "Learning & Compliance Specialist"
type input "Learning & Compliance Specialist"
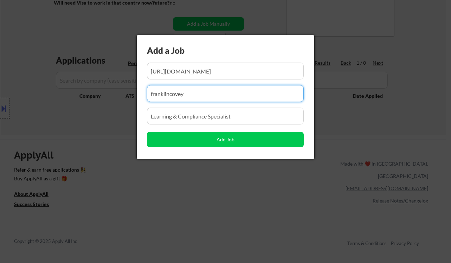
drag, startPoint x: 206, startPoint y: 97, endPoint x: 130, endPoint y: 95, distance: 76.2
click at [142, 92] on div "Add a Job Add Job" at bounding box center [225, 97] width 177 height 124
paste input "Healthcare Financial Management Association"
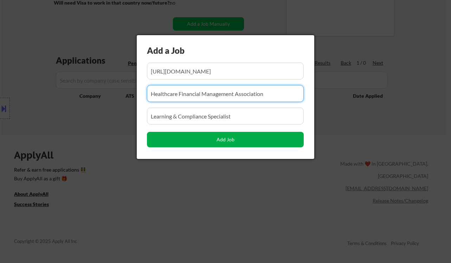
type input "Healthcare Financial Management Association"
click at [200, 141] on button "Add Job" at bounding box center [225, 139] width 157 height 15
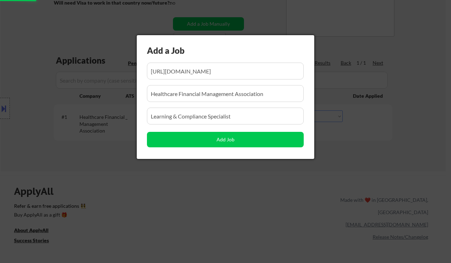
click at [182, 187] on div at bounding box center [225, 131] width 451 height 263
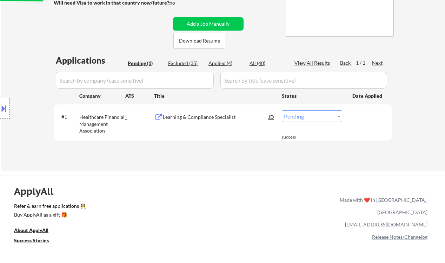
drag, startPoint x: 306, startPoint y: 117, endPoint x: 307, endPoint y: 121, distance: 4.4
click at [306, 117] on select "Choose an option... Pending Applied Excluded (Questions) Excluded (Expired) Exc…" at bounding box center [312, 116] width 60 height 12
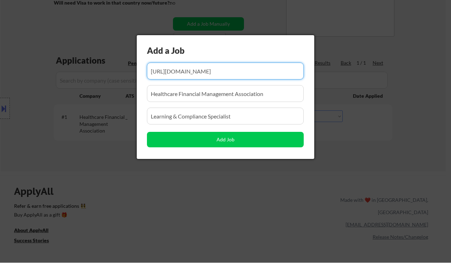
scroll to position [0, 393]
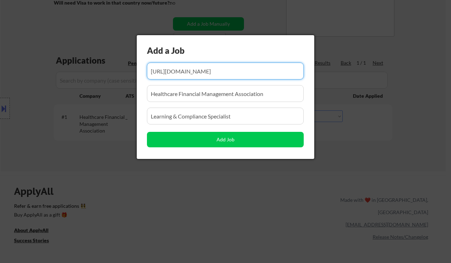
click at [353, 145] on div at bounding box center [225, 131] width 451 height 263
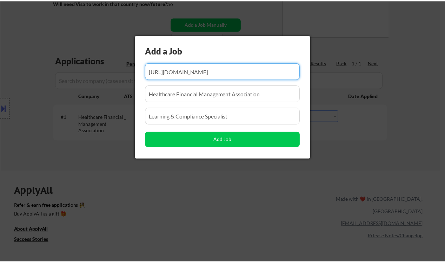
scroll to position [0, 0]
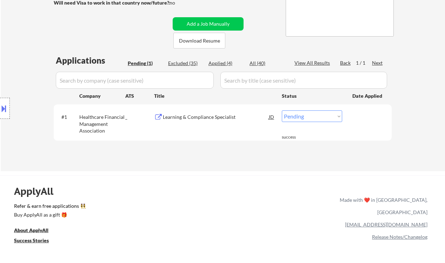
click at [307, 116] on select "Choose an option... Pending Applied Excluded (Questions) Excluded (Expired) Exc…" at bounding box center [312, 116] width 60 height 12
select select ""applied""
click at [282, 110] on select "Choose an option... Pending Applied Excluded (Questions) Excluded (Expired) Exc…" at bounding box center [312, 116] width 60 height 12
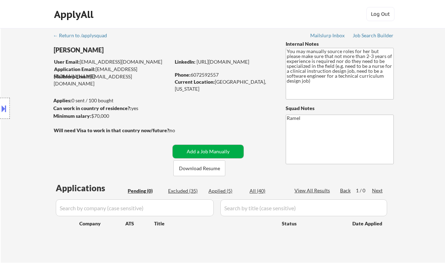
click at [224, 151] on button "Add a Job Manually" at bounding box center [208, 151] width 71 height 13
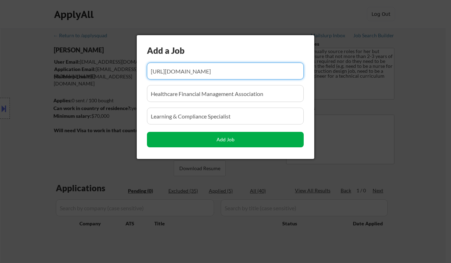
scroll to position [0, 393]
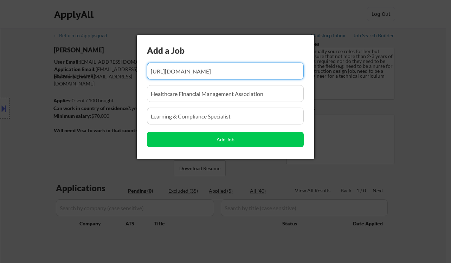
click at [211, 72] on input "input" at bounding box center [225, 71] width 157 height 17
paste input "[URL][DOMAIN_NAME]"
type input "[URL][DOMAIN_NAME]"
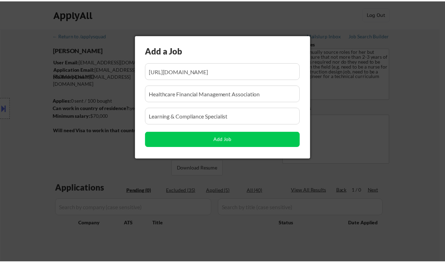
scroll to position [0, 0]
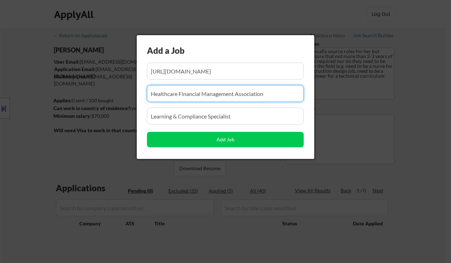
drag, startPoint x: 204, startPoint y: 92, endPoint x: 144, endPoint y: 90, distance: 60.1
click at [145, 90] on div "Add a Job Add Job" at bounding box center [225, 97] width 177 height 124
paste input "PROVIDER RESOURCES INC"
type input "PROVIDER RESOURCES INC"
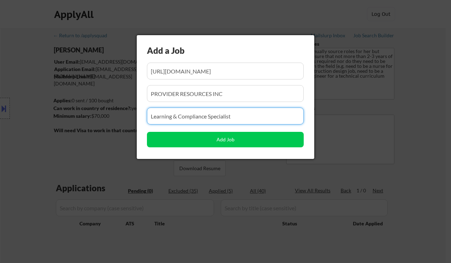
drag, startPoint x: 242, startPoint y: 114, endPoint x: 123, endPoint y: 115, distance: 119.0
click at [123, 115] on body "← Return to /applysquad Mailslurp Inbox Job Search Builder [PERSON_NAME] User E…" at bounding box center [225, 131] width 451 height 263
paste input "Training Specialist (IDRE)"
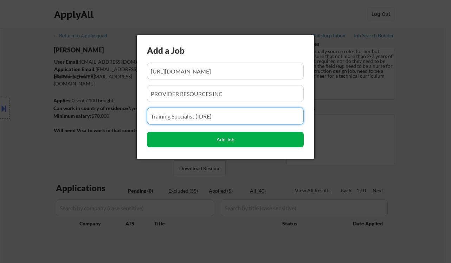
type input "Training Specialist (IDRE)"
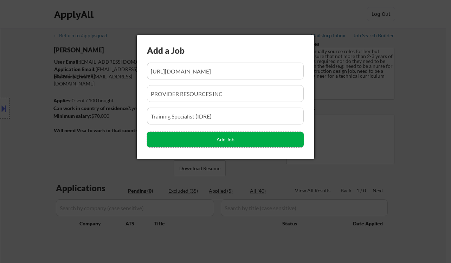
click at [190, 135] on button "Add Job" at bounding box center [225, 139] width 157 height 15
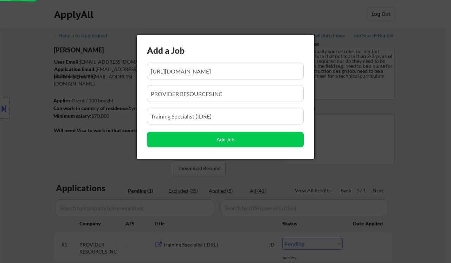
click at [416, 138] on div at bounding box center [225, 131] width 451 height 263
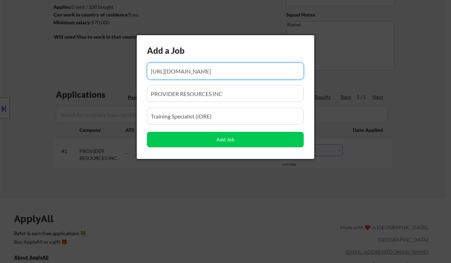
scroll to position [0, 119]
click at [364, 173] on div at bounding box center [225, 131] width 451 height 263
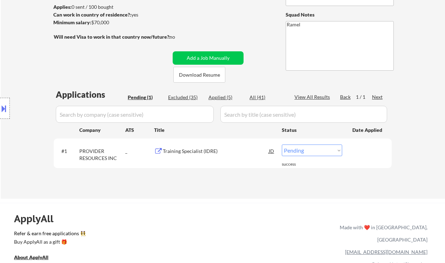
click at [314, 155] on select "Choose an option... Pending Applied Excluded (Questions) Excluded (Expired) Exc…" at bounding box center [312, 150] width 60 height 12
select select ""applied""
click at [282, 144] on select "Choose an option... Pending Applied Excluded (Questions) Excluded (Expired) Exc…" at bounding box center [312, 150] width 60 height 12
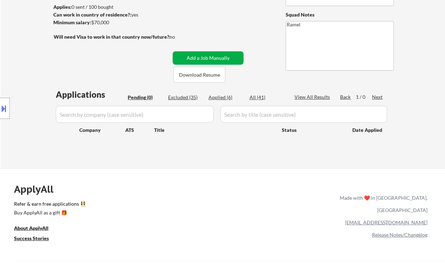
click at [214, 53] on button "Add a Job Manually" at bounding box center [208, 57] width 71 height 13
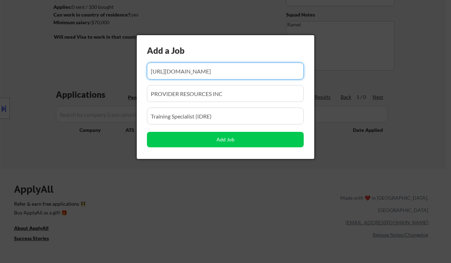
scroll to position [0, 119]
click at [237, 76] on input "input" at bounding box center [225, 71] width 157 height 17
paste input "Training Program Specialist"
type input "Training Program Specialist"
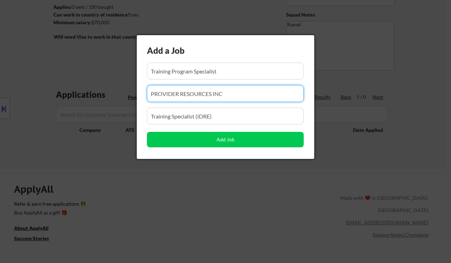
drag, startPoint x: 238, startPoint y: 95, endPoint x: 112, endPoint y: 94, distance: 126.1
click at [112, 94] on body "← Return to /applysquad Mailslurp Inbox Job Search Builder [PERSON_NAME] User E…" at bounding box center [225, 38] width 451 height 263
paste input "Training Program Specialist"
type input "Training Program Specialist"
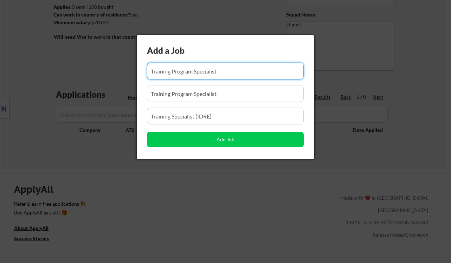
drag, startPoint x: 156, startPoint y: 69, endPoint x: 141, endPoint y: 70, distance: 15.1
click at [145, 69] on div "Add a Job Add Job" at bounding box center [225, 97] width 177 height 124
paste input "[URL][DOMAIN_NAME]"
type input "[URL][DOMAIN_NAME]"
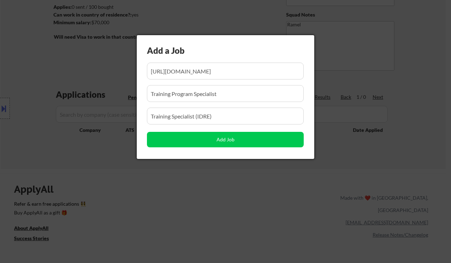
scroll to position [0, 0]
drag, startPoint x: 230, startPoint y: 114, endPoint x: 125, endPoint y: 114, distance: 105.3
click at [125, 114] on body "← Return to /applysquad Mailslurp Inbox Job Search Builder [PERSON_NAME] User E…" at bounding box center [225, 38] width 451 height 263
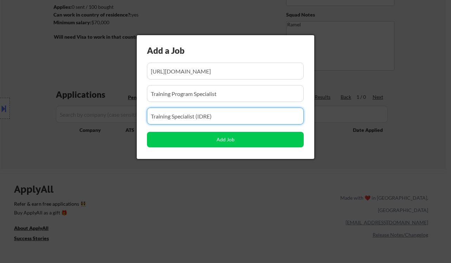
paste input "Alcanza Clinical Research"
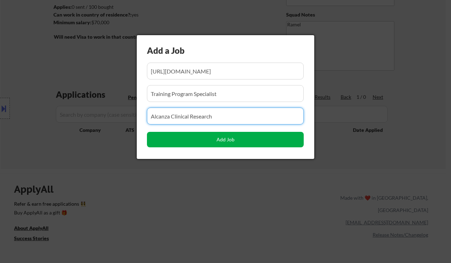
type input "Alcanza Clinical Research"
click at [163, 139] on button "Add Job" at bounding box center [225, 139] width 157 height 15
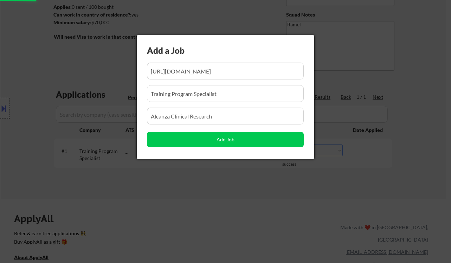
click at [133, 169] on div at bounding box center [225, 131] width 451 height 263
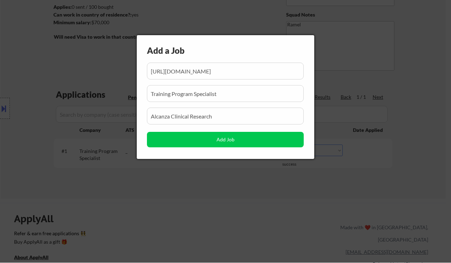
scroll to position [0, 116]
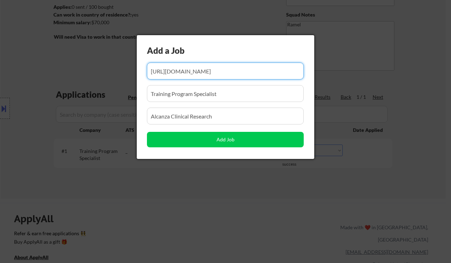
click at [275, 178] on div at bounding box center [225, 131] width 451 height 263
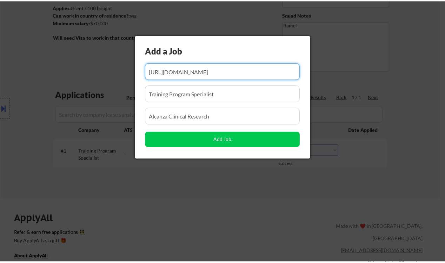
scroll to position [0, 0]
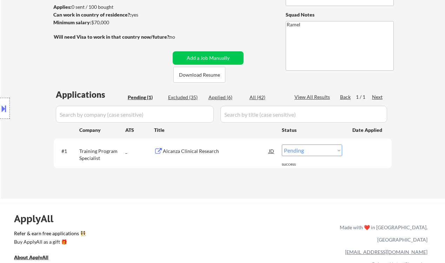
drag, startPoint x: 300, startPoint y: 149, endPoint x: 302, endPoint y: 155, distance: 6.1
click at [300, 149] on select "Choose an option... Pending Applied Excluded (Questions) Excluded (Expired) Exc…" at bounding box center [312, 150] width 60 height 12
select select ""applied""
click at [282, 144] on select "Choose an option... Pending Applied Excluded (Questions) Excluded (Expired) Exc…" at bounding box center [312, 150] width 60 height 12
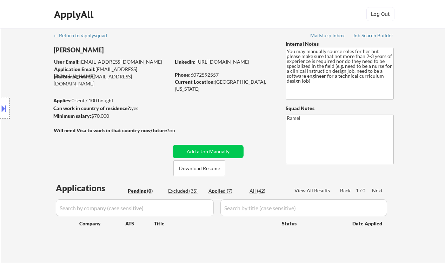
click at [209, 73] on div "Phone: [PHONE_NUMBER]" at bounding box center [224, 74] width 99 height 7
copy div "6072592557"
click at [219, 147] on button "Add a Job Manually" at bounding box center [208, 151] width 71 height 13
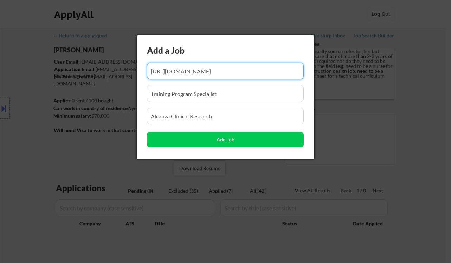
click at [188, 73] on input "input" at bounding box center [225, 71] width 157 height 17
paste input "[URL][DOMAIN_NAME]"
type input "[URL][DOMAIN_NAME]"
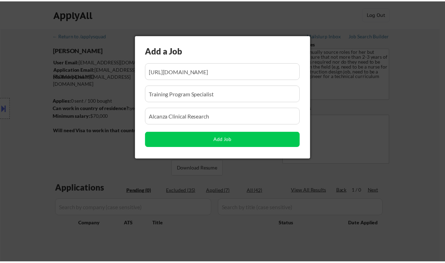
scroll to position [0, 0]
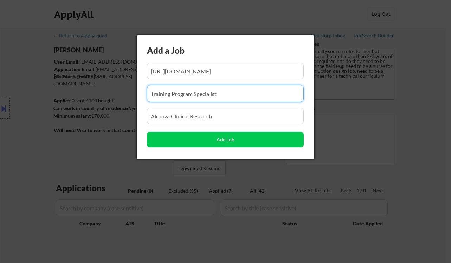
drag, startPoint x: 228, startPoint y: 95, endPoint x: 130, endPoint y: 94, distance: 97.6
click at [130, 94] on body "← Return to /applysquad Mailslurp Inbox Job Search Builder [PERSON_NAME] User E…" at bounding box center [225, 131] width 451 height 263
paste input "Tealium"
type input "Tealium"
click at [189, 93] on input "input" at bounding box center [225, 93] width 157 height 17
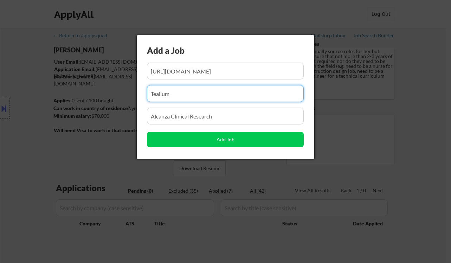
drag, startPoint x: 189, startPoint y: 93, endPoint x: 121, endPoint y: 94, distance: 67.8
click at [121, 94] on body "← Return to /applysquad Mailslurp Inbox Job Search Builder [PERSON_NAME] User E…" at bounding box center [225, 131] width 451 height 263
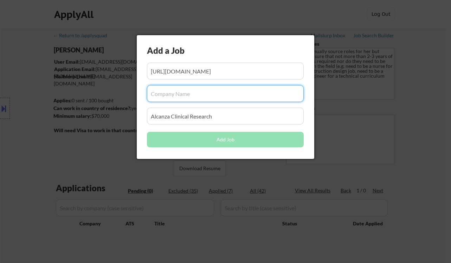
click at [200, 98] on input "input" at bounding box center [225, 93] width 157 height 17
paste input "Tealium"
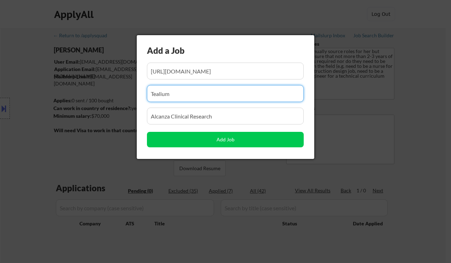
type input "Tealium"
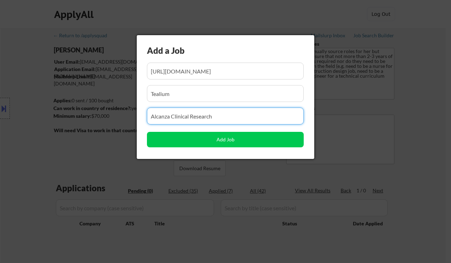
click at [213, 116] on input "input" at bounding box center [225, 115] width 157 height 17
drag, startPoint x: 221, startPoint y: 117, endPoint x: 137, endPoint y: 116, distance: 83.6
click at [138, 116] on div "Add a Job Add Job" at bounding box center [225, 97] width 177 height 124
paste input "Technical Training & Development Specialist (Remote)"
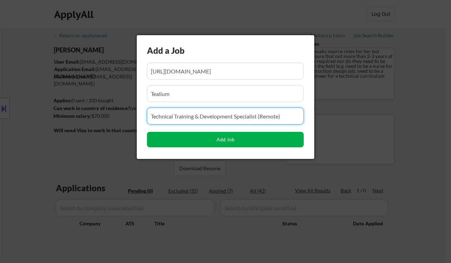
type input "Technical Training & Development Specialist (Remote)"
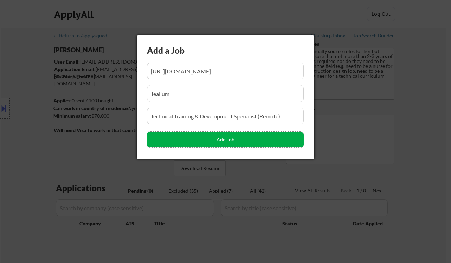
click at [186, 137] on button "Add Job" at bounding box center [225, 139] width 157 height 15
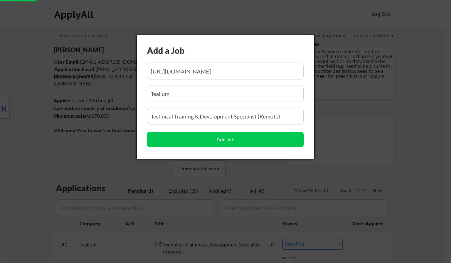
click at [406, 150] on div at bounding box center [225, 131] width 451 height 263
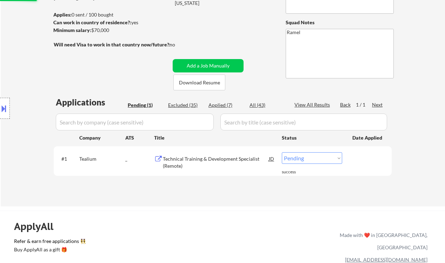
scroll to position [140, 0]
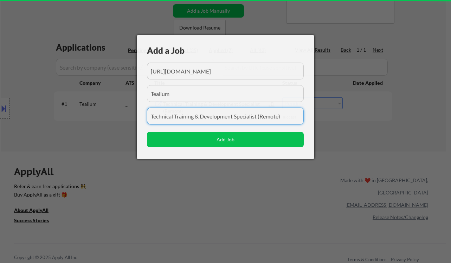
click at [301, 103] on div "Add a Job Add Job" at bounding box center [225, 97] width 177 height 124
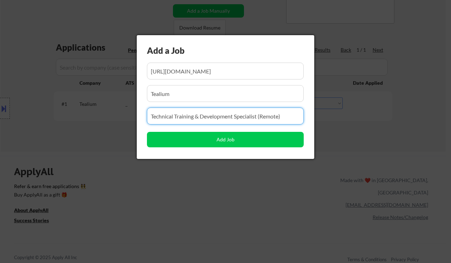
click at [390, 128] on div at bounding box center [225, 131] width 451 height 263
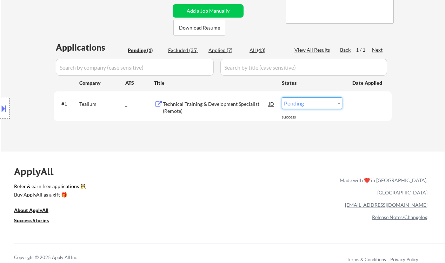
click at [310, 103] on select "Choose an option... Pending Applied Excluded (Questions) Excluded (Expired) Exc…" at bounding box center [312, 103] width 60 height 12
select select ""applied""
click at [282, 97] on select "Choose an option... Pending Applied Excluded (Questions) Excluded (Expired) Exc…" at bounding box center [312, 103] width 60 height 12
click at [368, 127] on div "Applications Pending (1) Excluded (35) Applied (7) All (43) View All Results Ba…" at bounding box center [223, 89] width 338 height 97
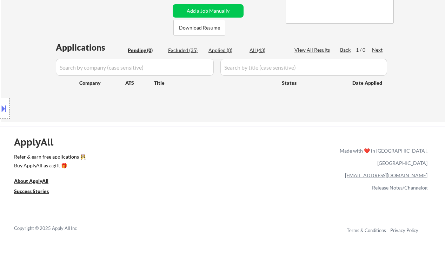
click at [227, 51] on div "Applied (8)" at bounding box center [226, 50] width 35 height 7
select select ""applied""
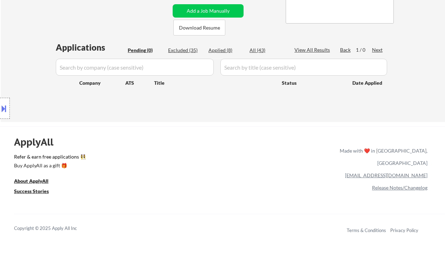
select select ""applied""
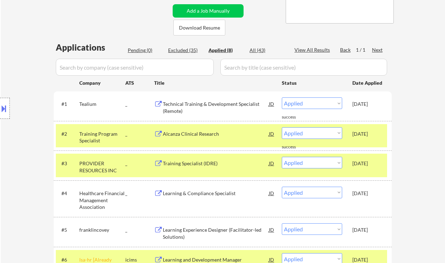
scroll to position [0, 0]
